Goal: Find specific page/section: Find specific page/section

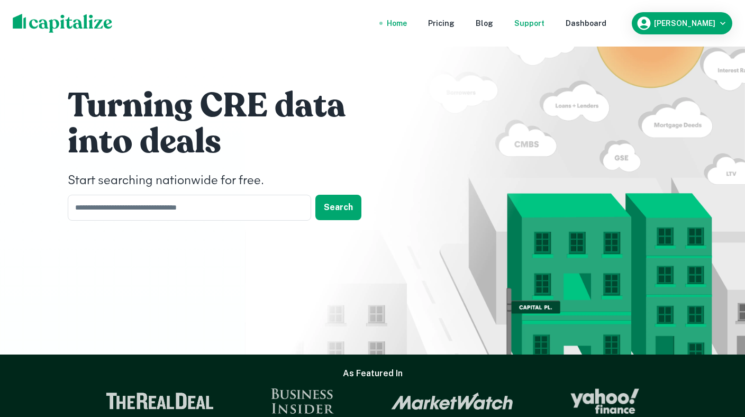
click at [536, 23] on div "Support" at bounding box center [529, 23] width 30 height 12
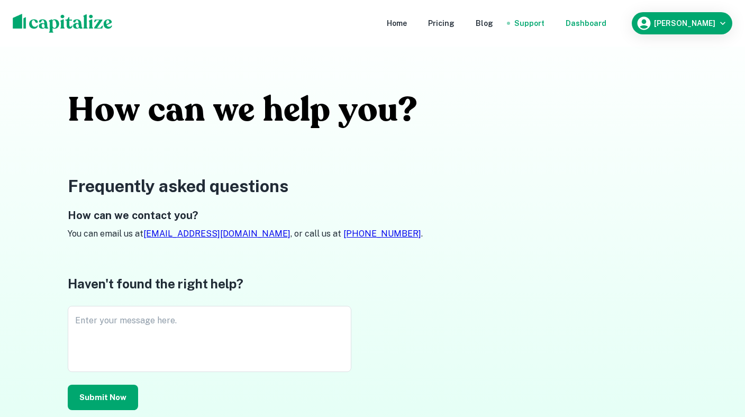
click at [598, 24] on div "Dashboard" at bounding box center [585, 23] width 41 height 12
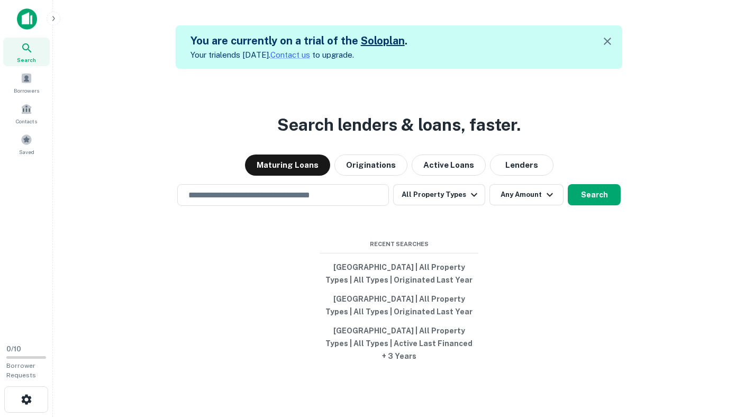
click at [96, 185] on div "Search lenders & loans, faster. Maturing Loans Originations Active Loans Lender…" at bounding box center [398, 277] width 675 height 417
click at [473, 296] on button "[GEOGRAPHIC_DATA] | All Property Types | All Types | Originated Last Year" at bounding box center [398, 305] width 159 height 32
type input "**********"
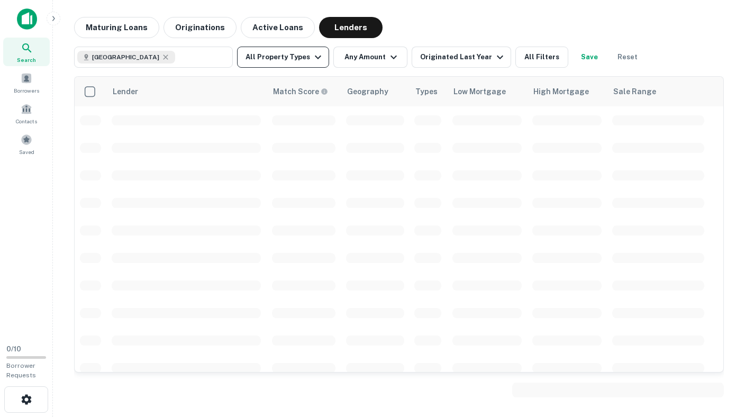
click at [284, 58] on button "All Property Types" at bounding box center [283, 57] width 92 height 21
click at [646, 416] on div at bounding box center [372, 417] width 745 height 0
